Goal: Task Accomplishment & Management: Manage account settings

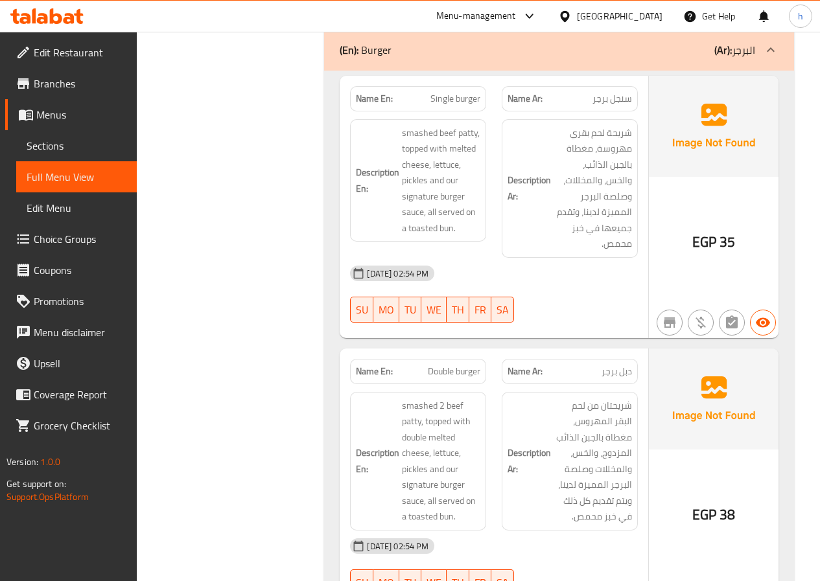
scroll to position [2721, 0]
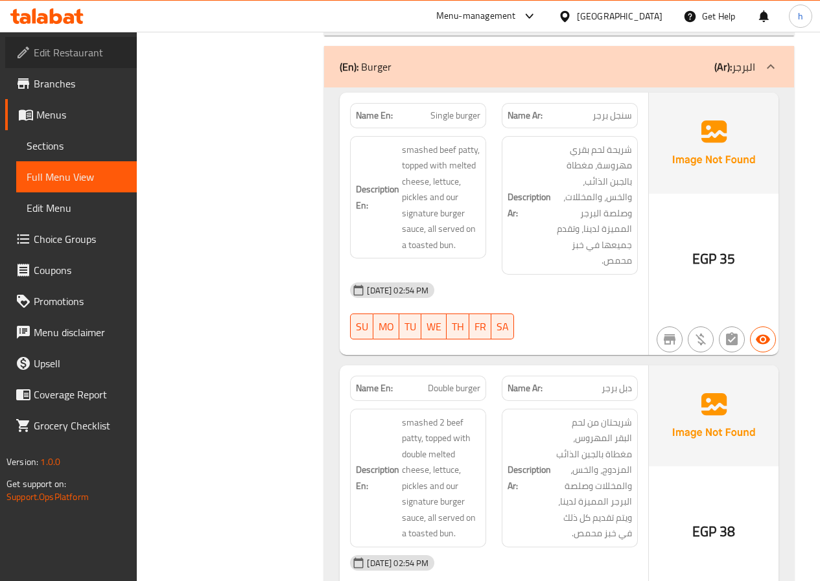
click at [91, 50] on span "Edit Restaurant" at bounding box center [80, 53] width 93 height 16
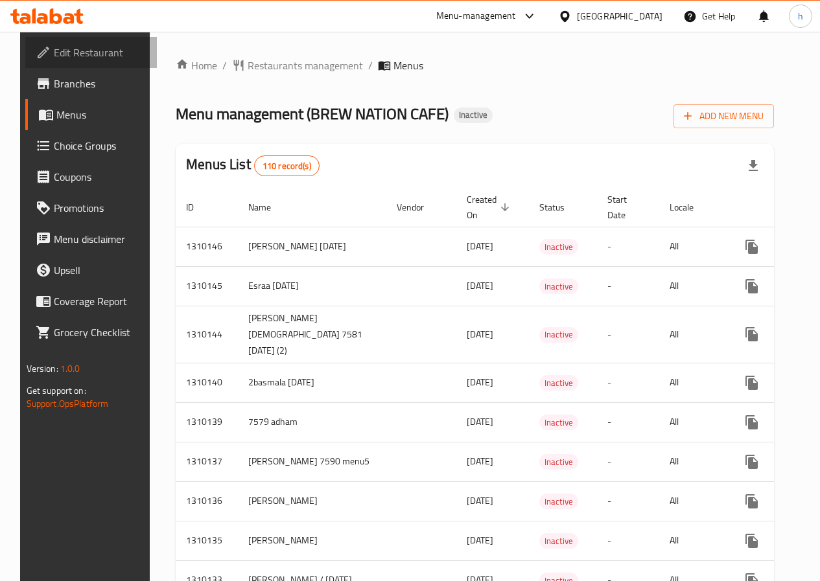
click at [91, 54] on span "Edit Restaurant" at bounding box center [100, 53] width 93 height 16
click at [91, 57] on span "Edit Restaurant" at bounding box center [100, 53] width 93 height 16
